Goal: Task Accomplishment & Management: Use online tool/utility

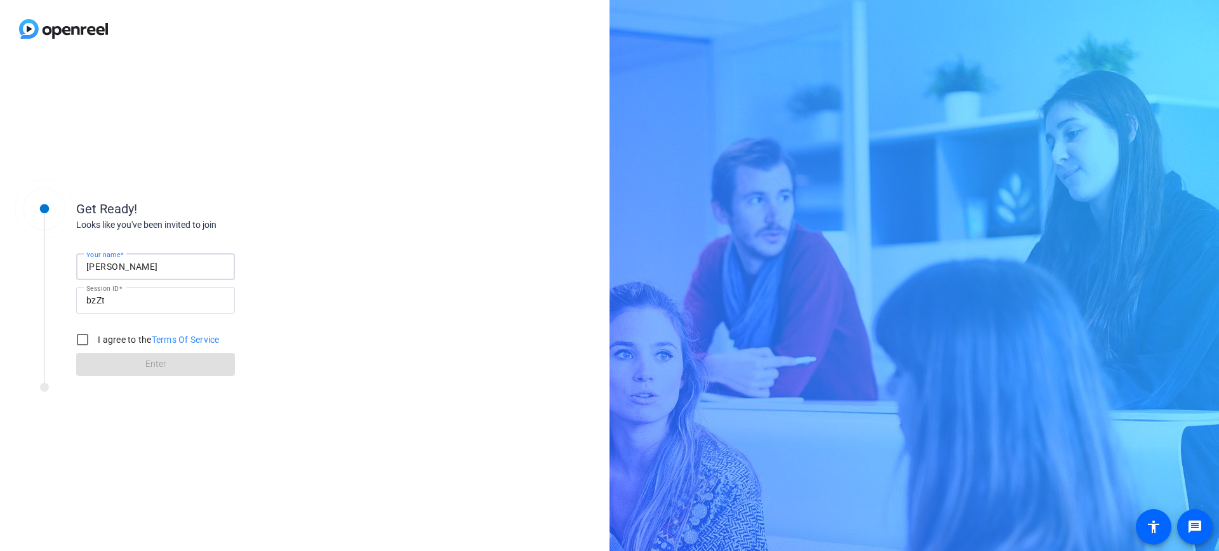
click at [176, 271] on input "[PERSON_NAME]" at bounding box center [155, 266] width 138 height 15
type input "[PERSON_NAME]"
click at [81, 344] on input "I agree to the Terms Of Service" at bounding box center [82, 339] width 25 height 25
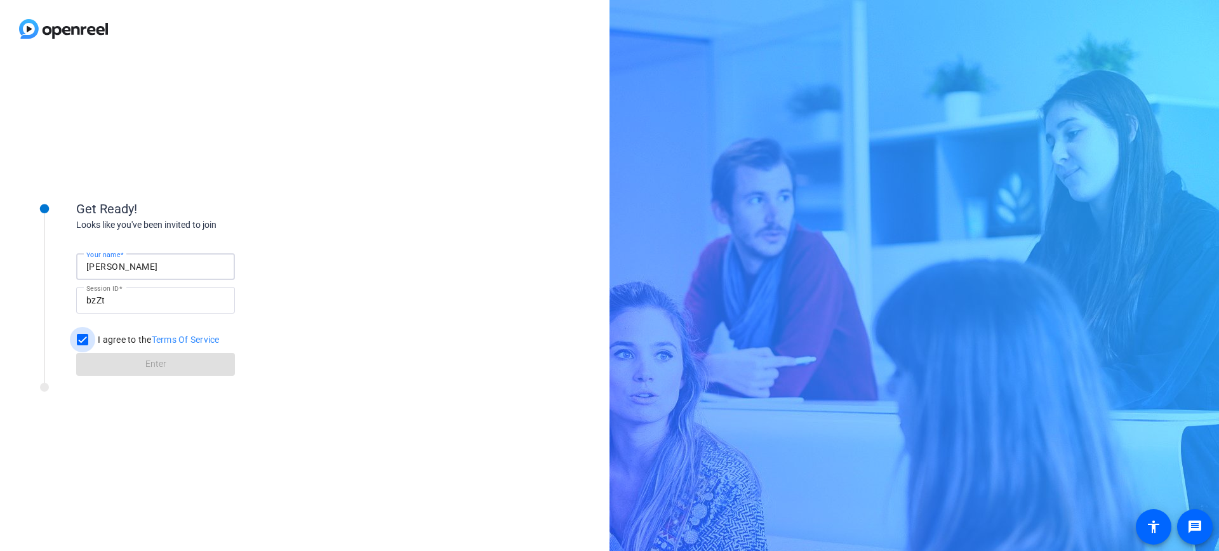
checkbox input "true"
click at [114, 365] on span at bounding box center [155, 364] width 159 height 30
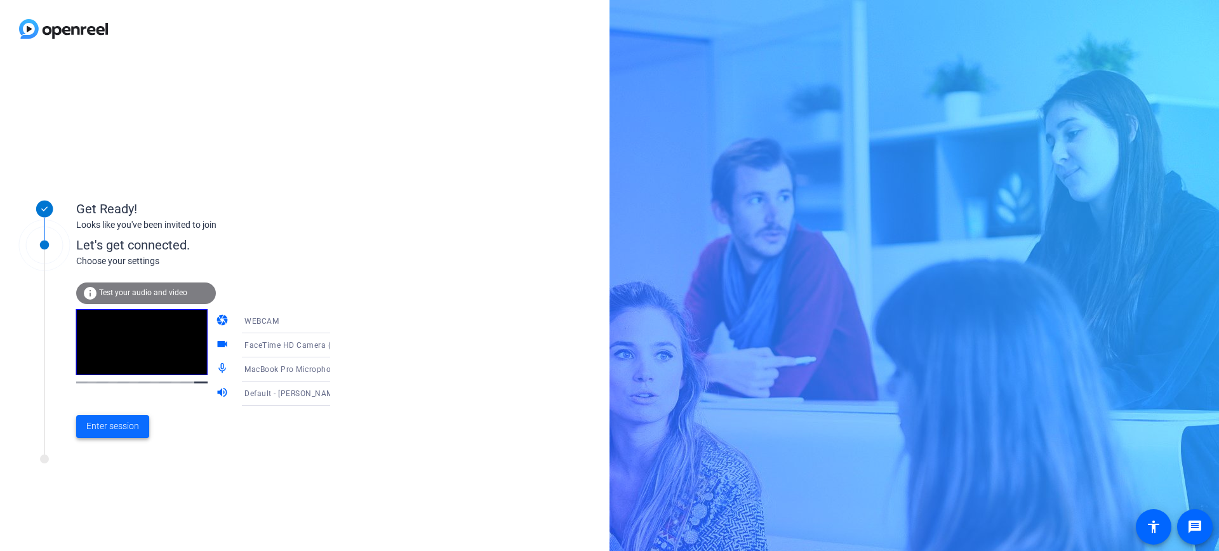
click at [130, 427] on span "Enter session" at bounding box center [112, 426] width 53 height 13
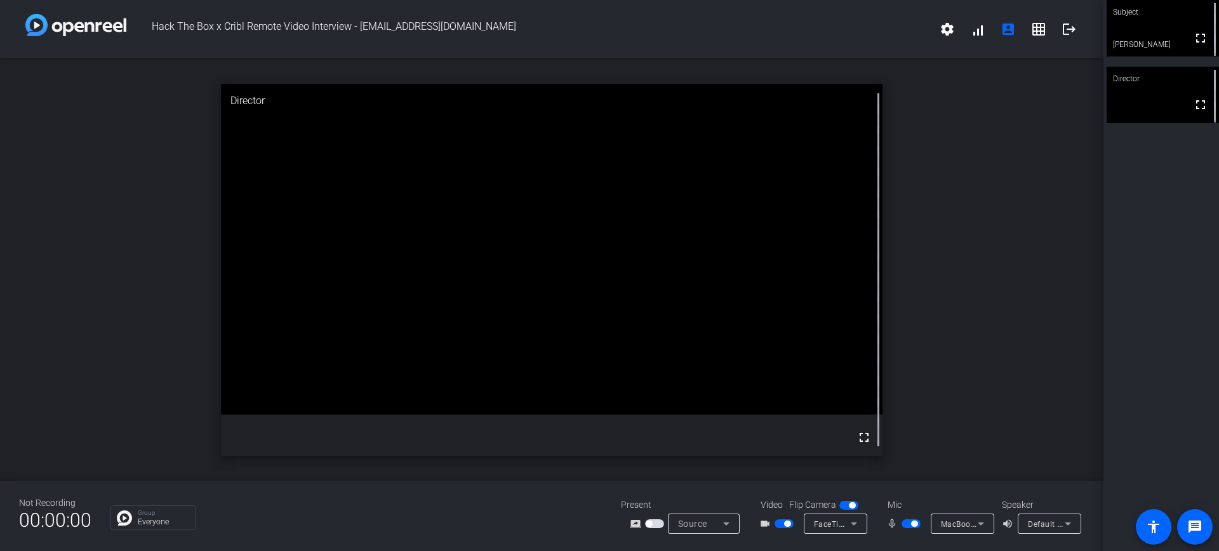
click at [361, 507] on div "Group Everyone" at bounding box center [357, 518] width 492 height 25
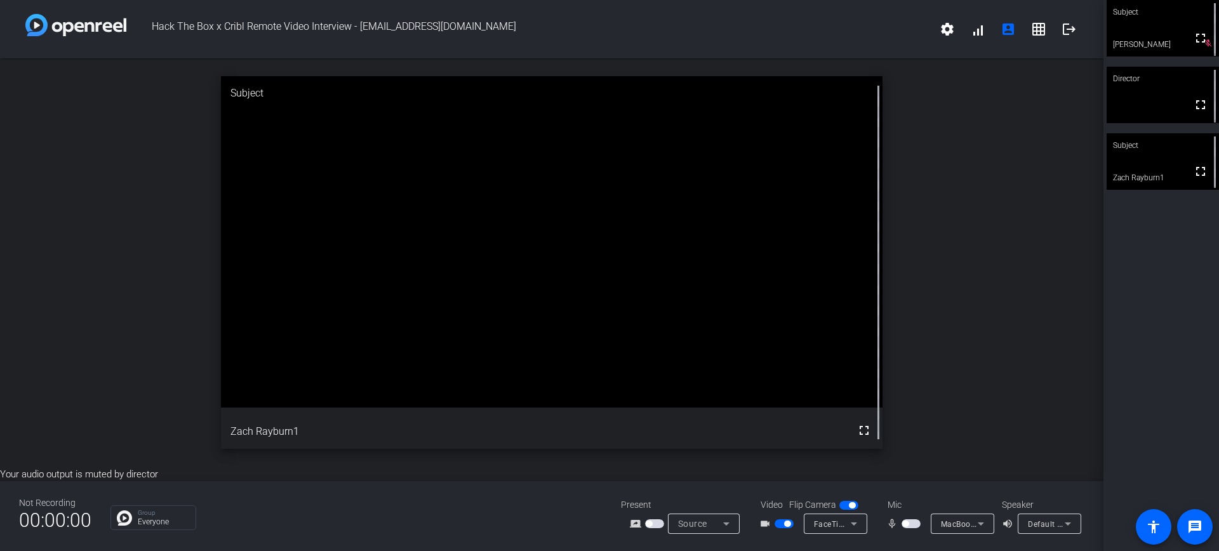
click at [779, 525] on span "button" at bounding box center [784, 524] width 19 height 9
click at [1028, 523] on span "Default - [PERSON_NAME]'s Pixel Buds Pro 2 (Bluetooth)" at bounding box center [1132, 524] width 208 height 10
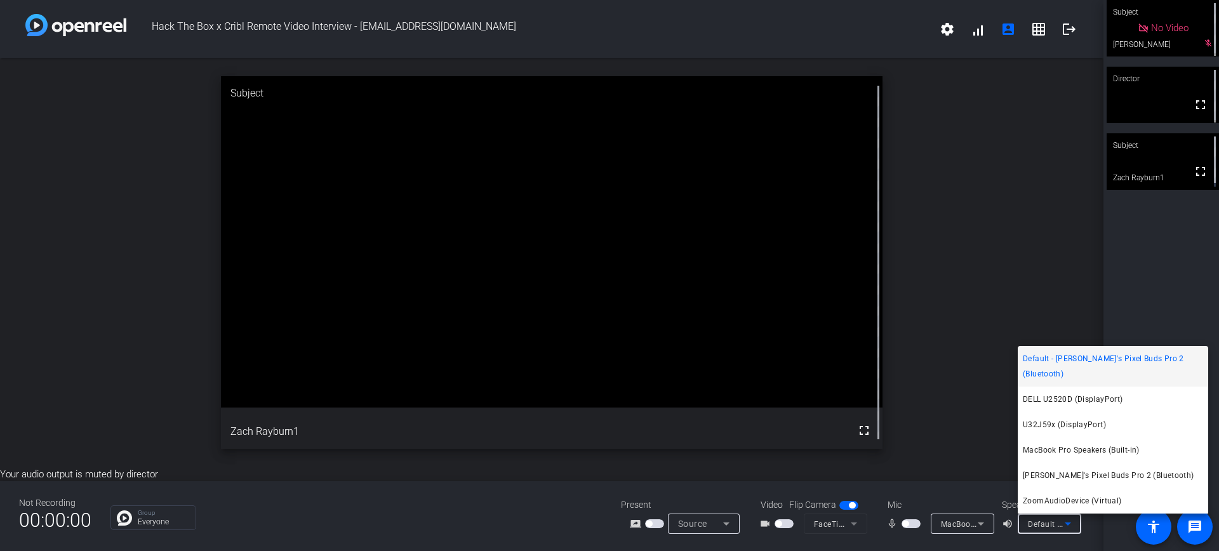
click at [974, 492] on div at bounding box center [609, 275] width 1219 height 551
